Goal: Task Accomplishment & Management: Complete application form

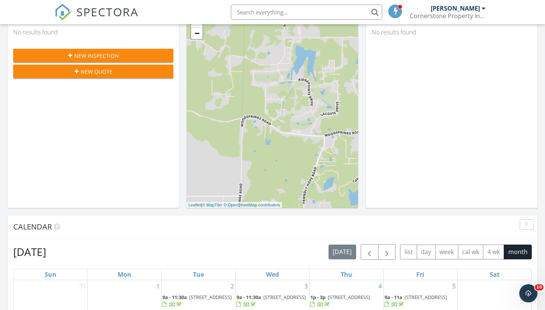
scroll to position [170, 0]
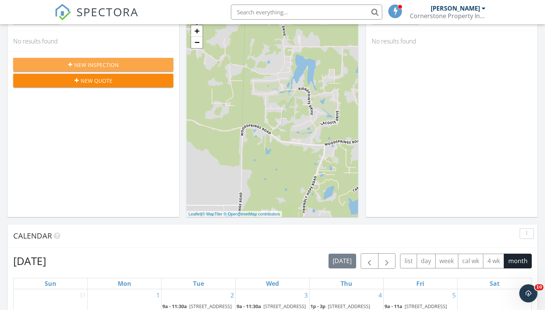
click at [100, 61] on span "New Inspection" at bounding box center [96, 65] width 45 height 8
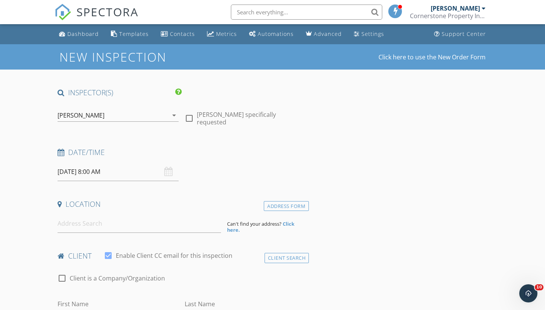
click at [57, 175] on div "09/29/2025 8:00 AM" at bounding box center [117, 172] width 127 height 19
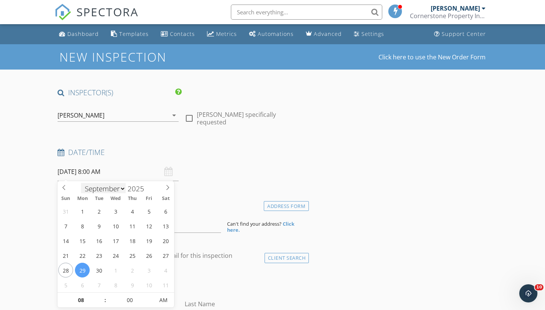
drag, startPoint x: 114, startPoint y: 170, endPoint x: 118, endPoint y: 193, distance: 23.1
click at [114, 170] on input "09/29/2025 8:00 AM" at bounding box center [117, 172] width 121 height 19
select select "9"
type input "10/02/2025 8:00 AM"
type input "9"
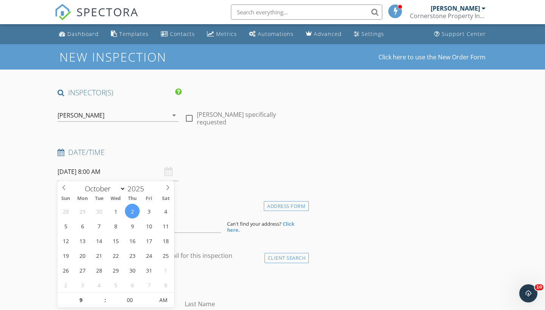
type input "[DATE] 9:00 AM"
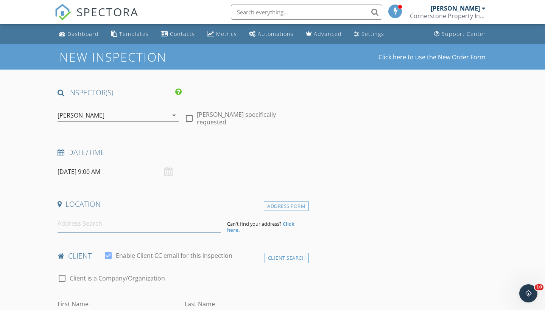
click at [78, 228] on input at bounding box center [138, 223] width 163 height 19
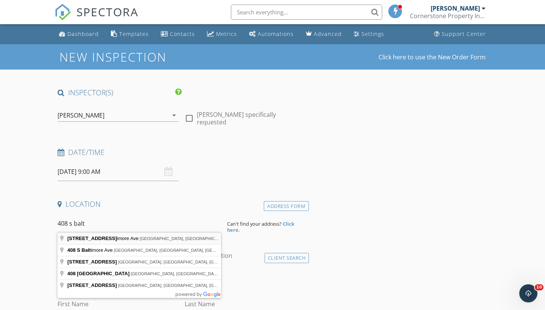
type input "408 S Baltimore Ave, Manila, AR, USA"
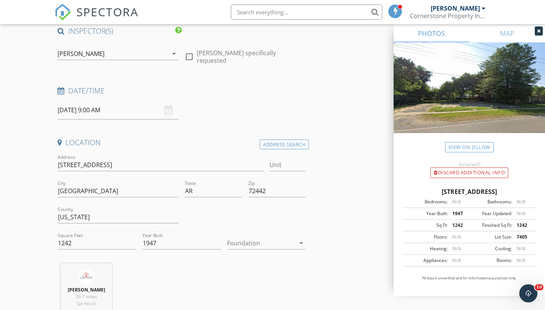
scroll to position [62, 0]
click at [254, 242] on div at bounding box center [261, 242] width 68 height 12
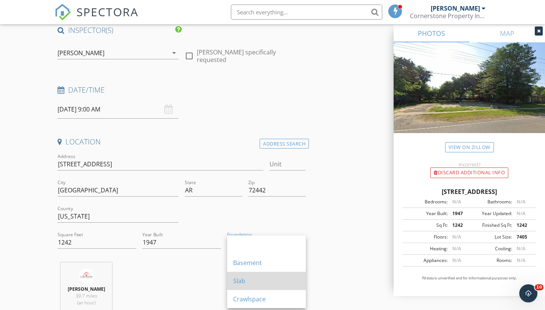
click at [249, 280] on div "Slab" at bounding box center [266, 281] width 67 height 9
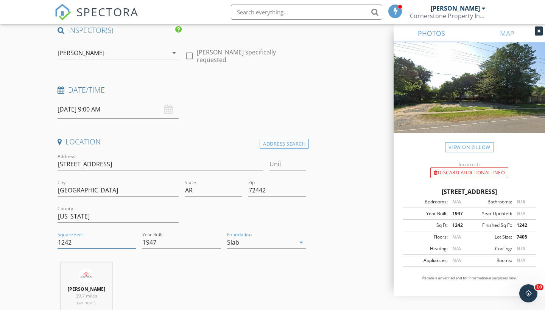
drag, startPoint x: 76, startPoint y: 243, endPoint x: 29, endPoint y: 242, distance: 46.9
drag, startPoint x: 170, startPoint y: 244, endPoint x: 126, endPoint y: 241, distance: 44.3
click at [126, 241] on div "Address 408 S Baltimore Ave Unit City Manila State AR Zip 72442 County Mississi…" at bounding box center [181, 204] width 254 height 104
type input "1459"
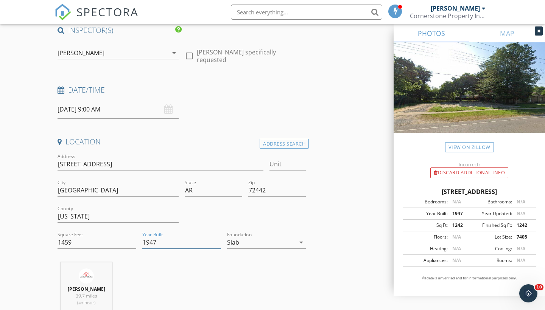
drag, startPoint x: 168, startPoint y: 242, endPoint x: 103, endPoint y: 241, distance: 65.8
click at [103, 241] on div "Address 408 S Baltimore Ave Unit City Manila State AR Zip 72442 County Mississi…" at bounding box center [181, 204] width 254 height 104
type input "2025"
click at [73, 240] on input "1459" at bounding box center [96, 242] width 79 height 12
type input "1450"
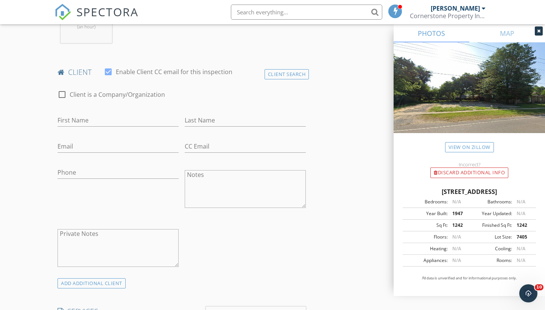
scroll to position [339, 0]
type input "Houston"
type input "Daniels"
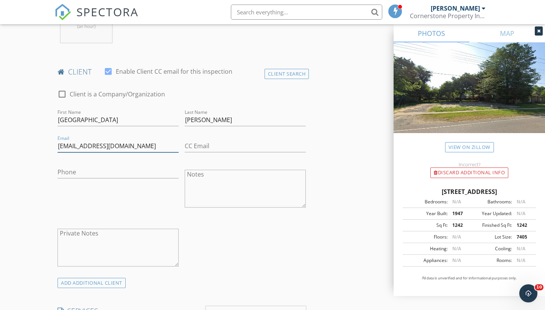
type input "houstondaniels12@icloud.com"
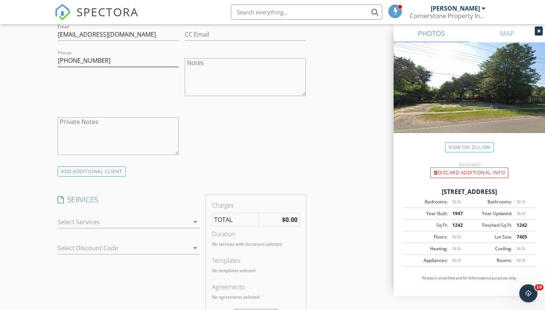
scroll to position [542, 0]
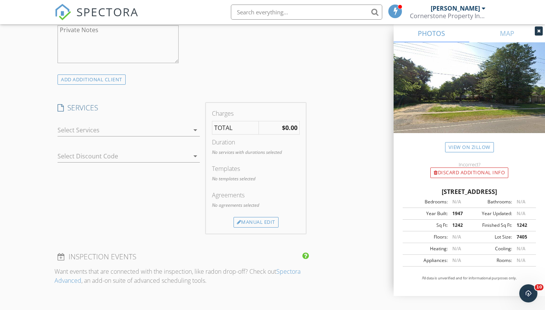
drag, startPoint x: 99, startPoint y: 132, endPoint x: 97, endPoint y: 144, distance: 12.6
type input "870-351-7554"
click at [99, 132] on div at bounding box center [123, 130] width 132 height 12
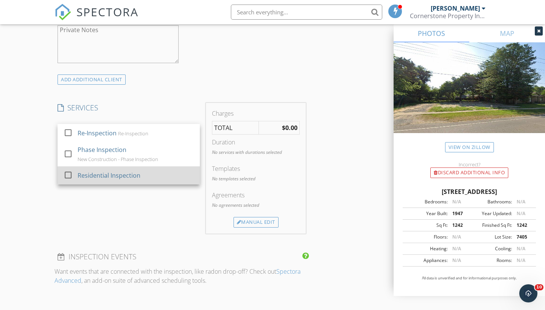
click at [92, 179] on div "Residential Inspection" at bounding box center [109, 175] width 63 height 9
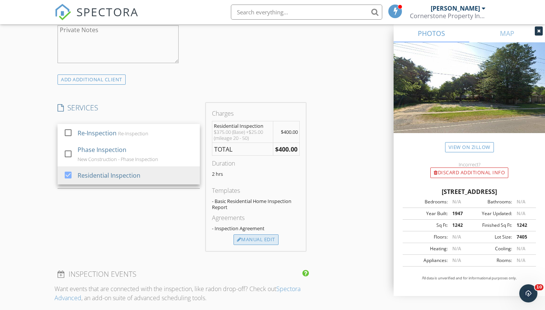
click at [261, 241] on div "Manual Edit" at bounding box center [255, 240] width 45 height 11
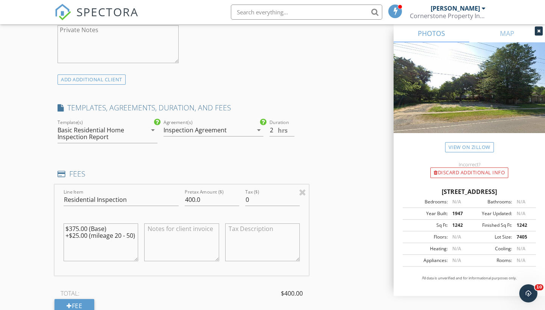
click at [163, 228] on textarea at bounding box center [181, 243] width 75 height 38
paste textarea "CashApp - $LAW2ON Venmo - @[PERSON_NAME]-18 Cash, PayPal, Zelle, E-Check or Cre…"
type textarea "CashApp - $LAW2ON Venmo - @[PERSON_NAME]-18 Cash, PayPal, Zelle, E-Check or Cre…"
click at [27, 207] on div "New Inspection Click here to use the New Order Form INSPECTOR(S) check_box Dere…" at bounding box center [272, 197] width 545 height 1391
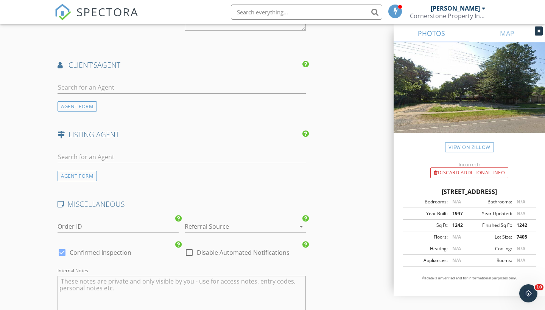
scroll to position [965, 0]
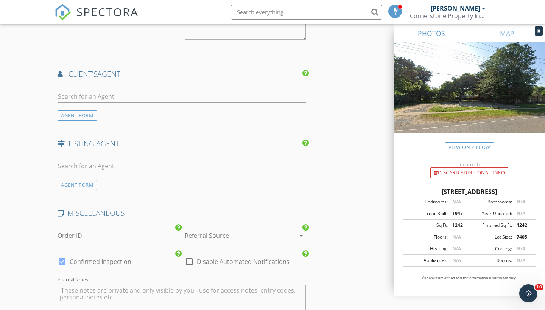
click at [112, 86] on div at bounding box center [181, 98] width 248 height 25
click at [106, 95] on input "text" at bounding box center [181, 96] width 248 height 12
type input "Brax"
click at [116, 112] on div "Braxten Tatum" at bounding box center [102, 110] width 47 height 9
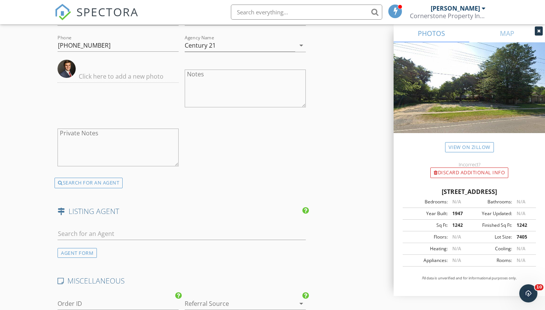
scroll to position [1272, 0]
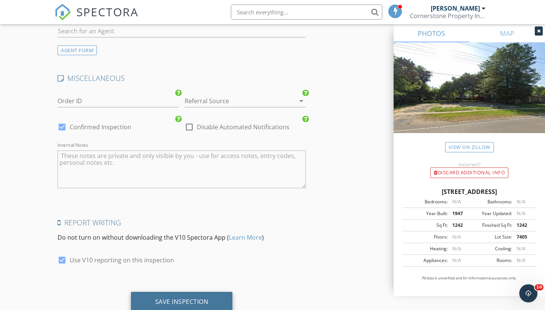
click at [157, 301] on div "Save Inspection" at bounding box center [181, 302] width 53 height 8
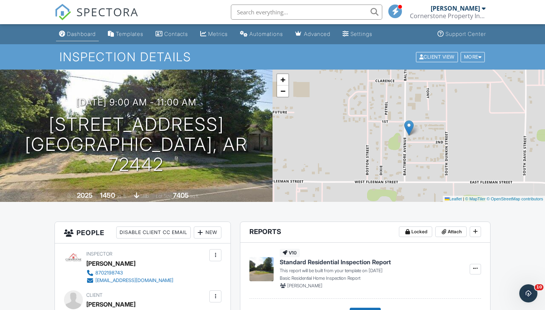
click at [82, 34] on div "Dashboard" at bounding box center [81, 34] width 29 height 6
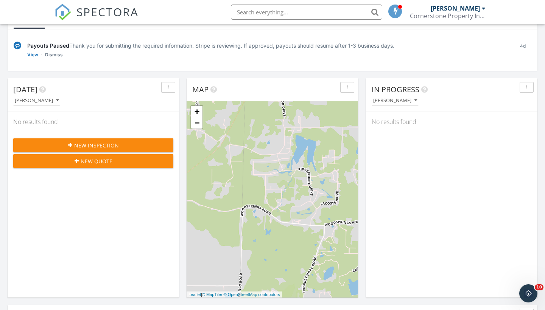
scroll to position [90, 0]
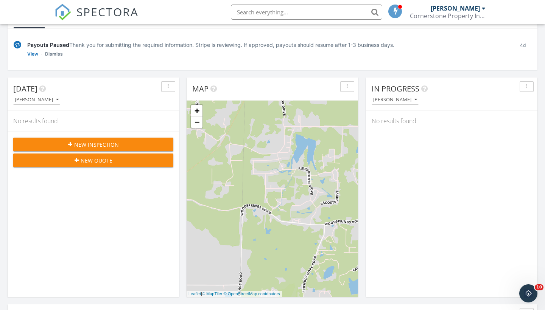
click at [96, 142] on span "New Inspection" at bounding box center [96, 145] width 45 height 8
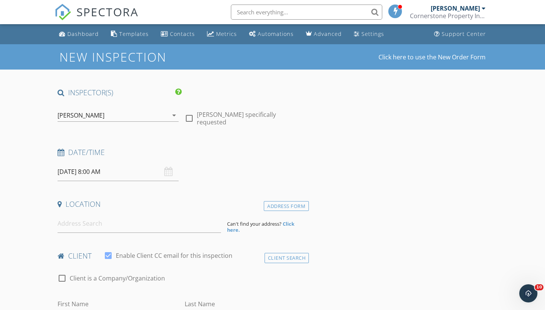
click at [76, 169] on input "[DATE] 8:00 AM" at bounding box center [117, 172] width 121 height 19
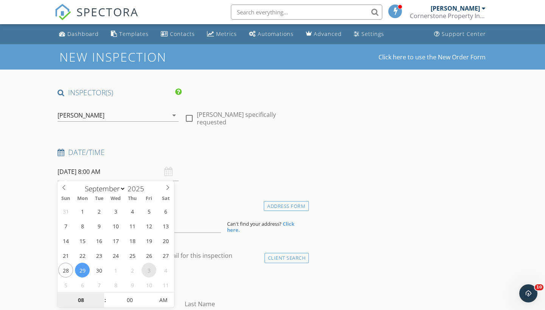
select select "9"
type input "[DATE] 8:00 AM"
type input "9"
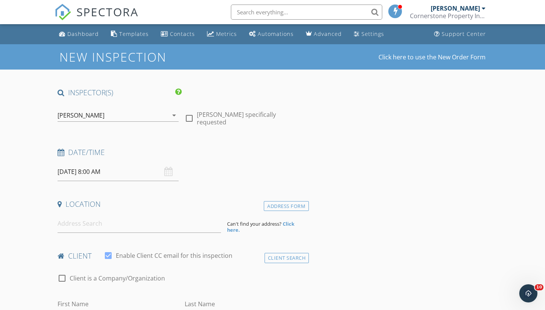
type input "[DATE] 9:00 AM"
click at [89, 228] on input at bounding box center [138, 223] width 163 height 19
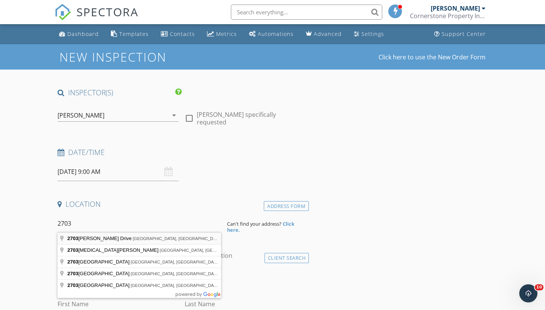
type input "[STREET_ADDRESS][PERSON_NAME]"
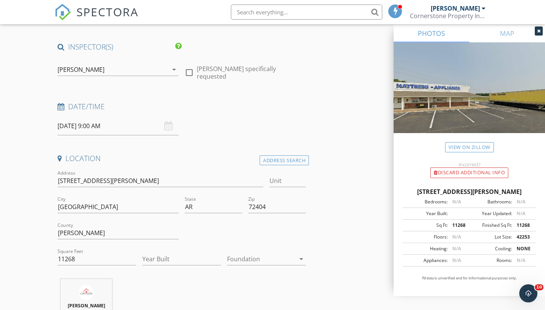
scroll to position [47, 0]
click at [266, 256] on div at bounding box center [261, 258] width 68 height 12
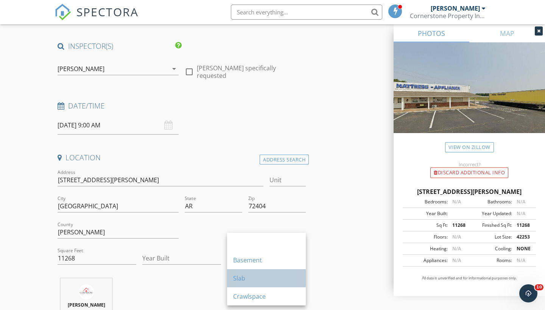
click at [256, 277] on div "Slab" at bounding box center [266, 278] width 67 height 9
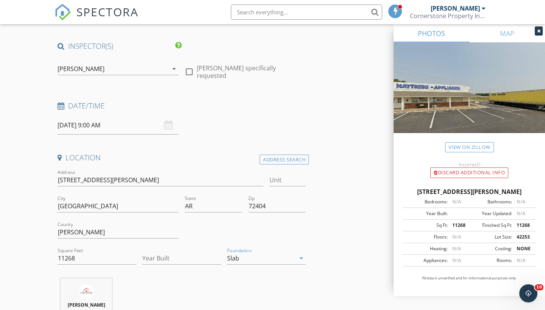
click at [140, 272] on div "Location Address Search Address [STREET_ADDRESS][PERSON_NAME][US_STATE] County …" at bounding box center [181, 247] width 254 height 188
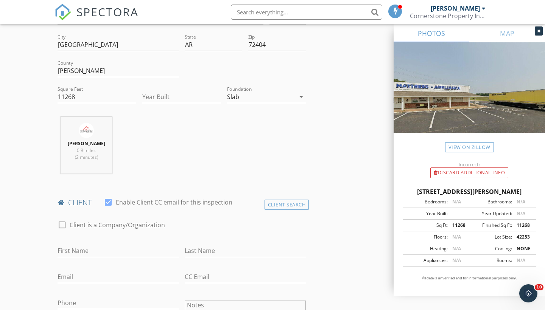
scroll to position [210, 0]
type input "[PERSON_NAME]"
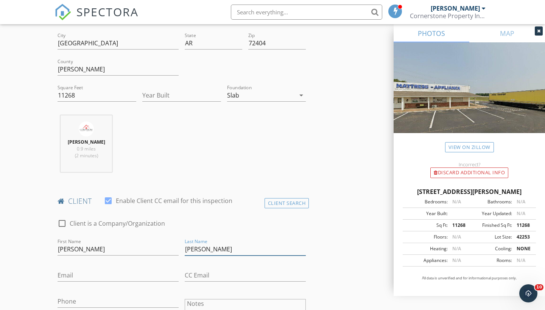
type input "[PERSON_NAME]"
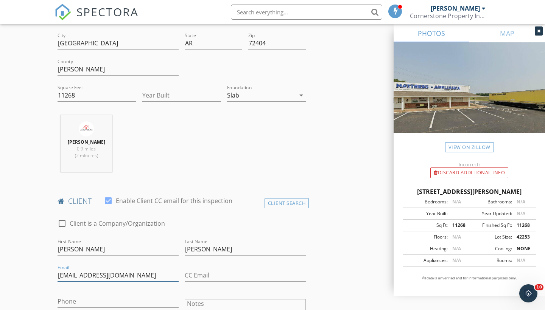
type input "[EMAIL_ADDRESS][DOMAIN_NAME]"
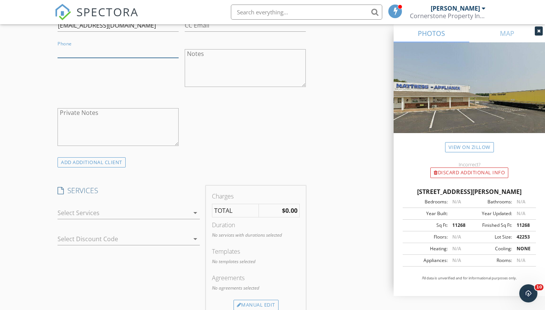
scroll to position [461, 0]
click at [190, 210] on div "arrow_drop_down" at bounding box center [194, 211] width 11 height 9
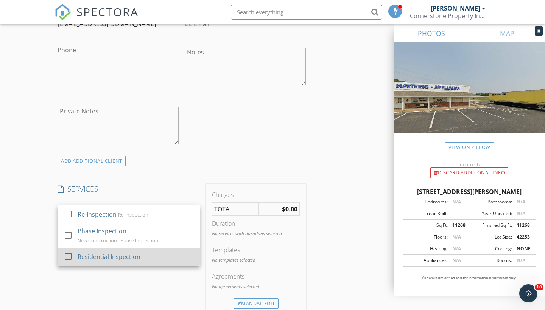
click at [137, 256] on div "Residential Inspection" at bounding box center [109, 256] width 63 height 9
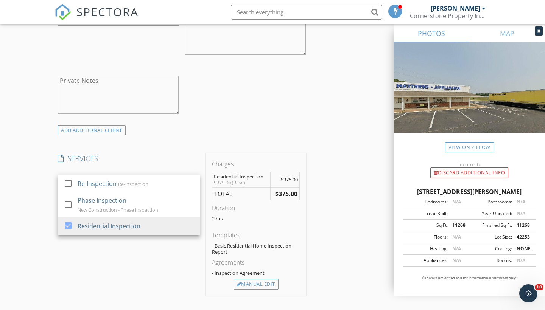
scroll to position [491, 0]
click at [114, 227] on div "Residential Inspection" at bounding box center [109, 226] width 63 height 9
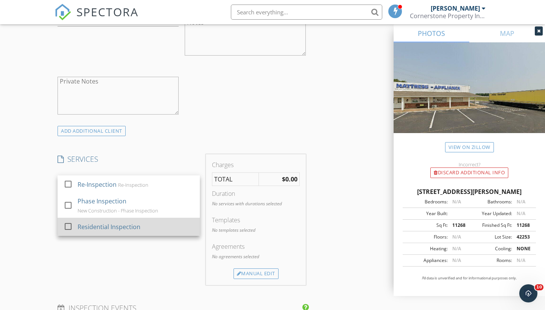
click at [114, 227] on div "Residential Inspection" at bounding box center [109, 226] width 63 height 9
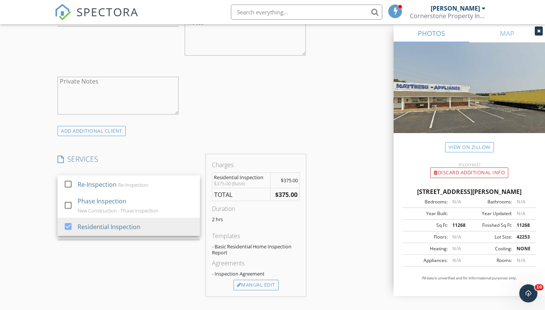
click at [100, 254] on div "SERVICES check_box_outline_blank Re-Inspection Re-Inspection check_box_outline_…" at bounding box center [128, 225] width 148 height 142
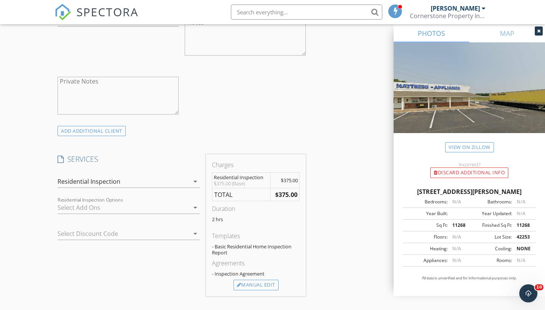
click at [162, 178] on div "Residential Inspection" at bounding box center [123, 182] width 132 height 12
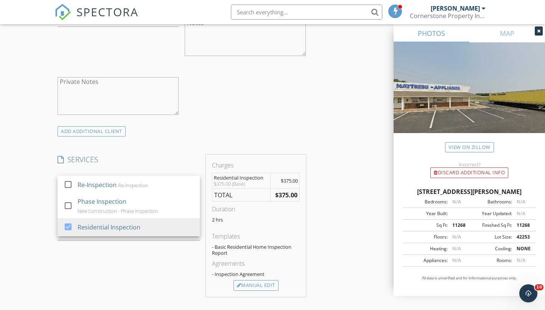
scroll to position [490, 0]
click at [24, 198] on div "New Inspection Click here to use the New Order Form INSPECTOR(S) check_box [PER…" at bounding box center [272, 210] width 545 height 1313
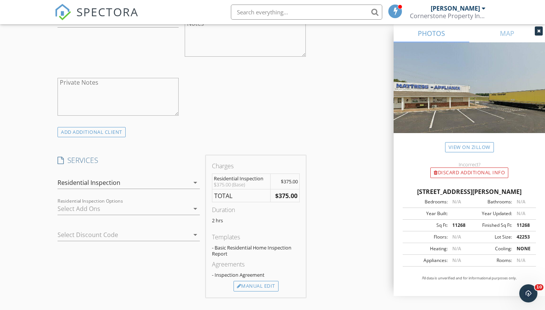
click at [141, 180] on div "Residential Inspection" at bounding box center [123, 183] width 132 height 12
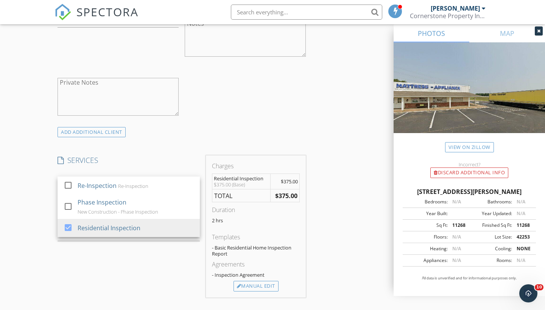
click at [67, 293] on div "SERVICES check_box_outline_blank Re-Inspection Re-Inspection check_box_outline_…" at bounding box center [128, 226] width 148 height 142
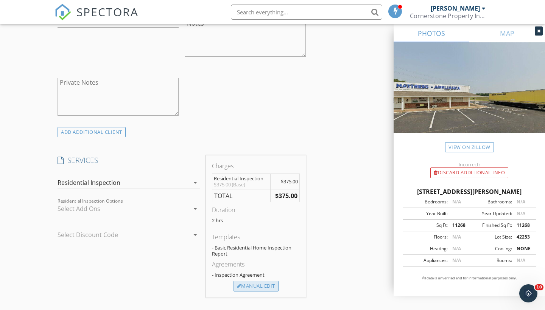
click at [248, 289] on div "Manual Edit" at bounding box center [255, 286] width 45 height 11
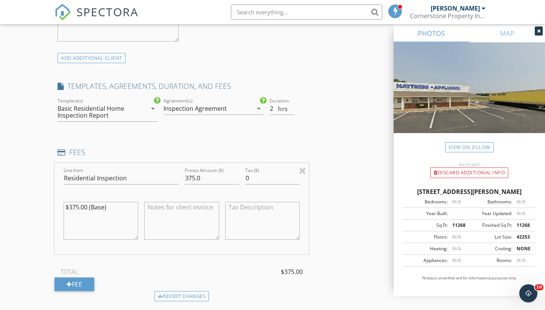
scroll to position [576, 0]
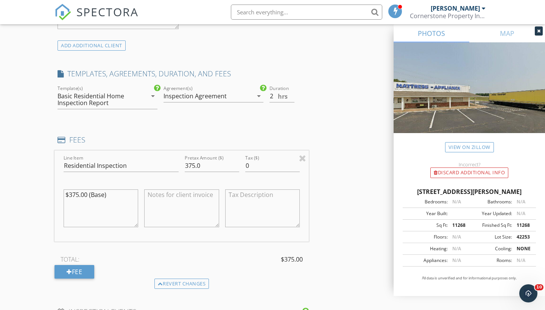
click at [138, 93] on div "Basic Residential Home Inspection Report" at bounding box center [101, 99] width 89 height 19
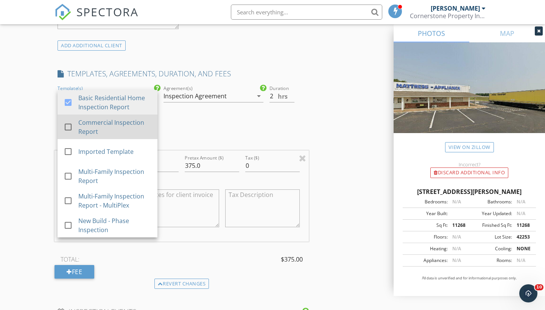
click at [68, 126] on div at bounding box center [68, 127] width 13 height 13
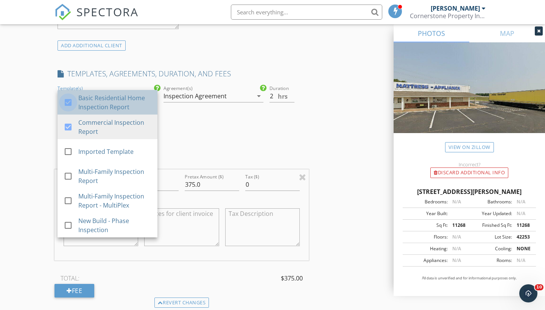
click at [73, 99] on div at bounding box center [68, 102] width 13 height 13
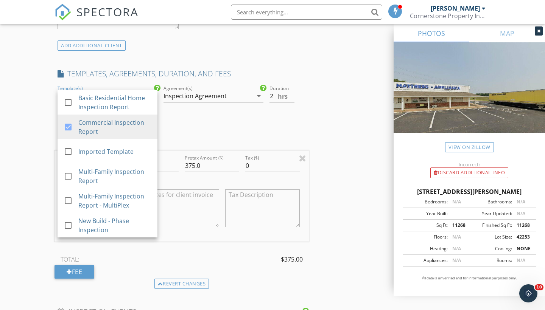
click at [26, 169] on div "New Inspection Click here to use the New Order Form INSPECTOR(S) check_box [PER…" at bounding box center [272, 163] width 545 height 1391
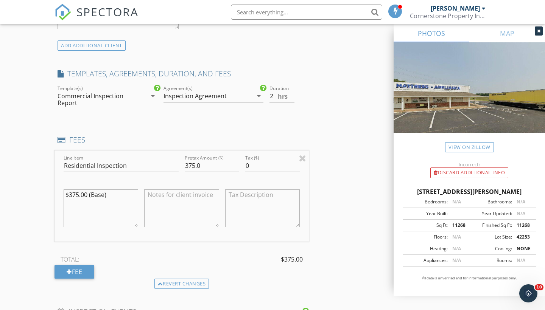
click at [127, 102] on div "Commercial Inspection Report" at bounding box center [97, 100] width 80 height 14
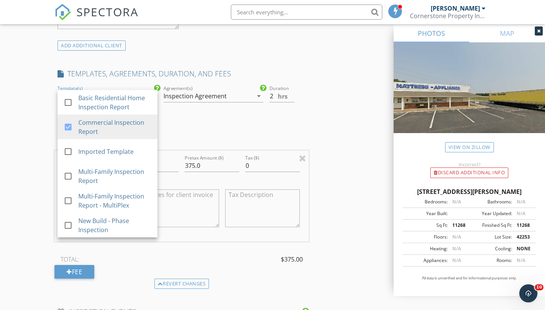
click at [29, 109] on div "New Inspection Click here to use the New Order Form INSPECTOR(S) check_box [PER…" at bounding box center [272, 163] width 545 height 1391
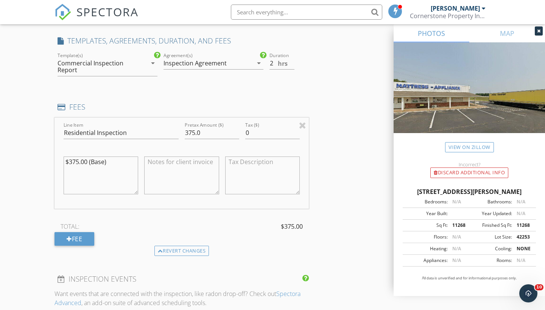
scroll to position [608, 0]
click at [292, 61] on input "2.5" at bounding box center [281, 64] width 25 height 12
click at [292, 61] on input "3" at bounding box center [281, 64] width 25 height 12
click at [292, 61] on input "3.5" at bounding box center [281, 64] width 25 height 12
type input "3"
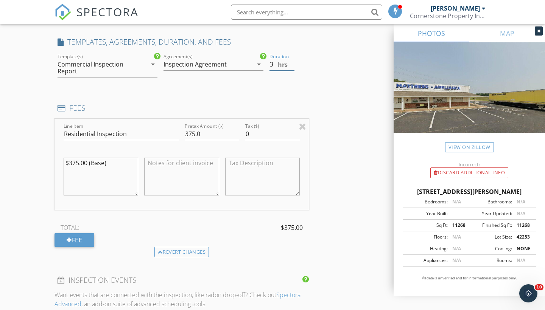
click at [291, 65] on input "3" at bounding box center [281, 64] width 25 height 12
paste textarea "CashApp - $LAW2ON Venmo - @[PERSON_NAME]-18 Cash, PayPal, Zelle, E-Check or Cre…"
type textarea "CashApp - $LAW2ON Venmo - @[PERSON_NAME]-18 Cash, PayPal, Zelle, E-Check or Cre…"
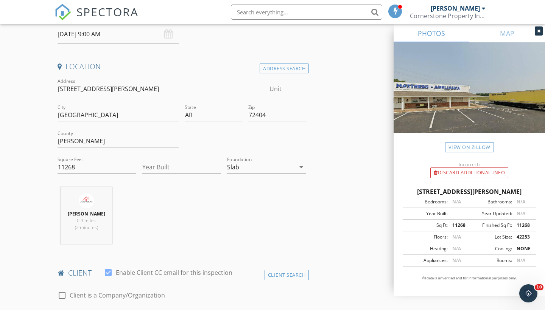
scroll to position [136, 0]
